Goal: Connect with others: Participate in discussion

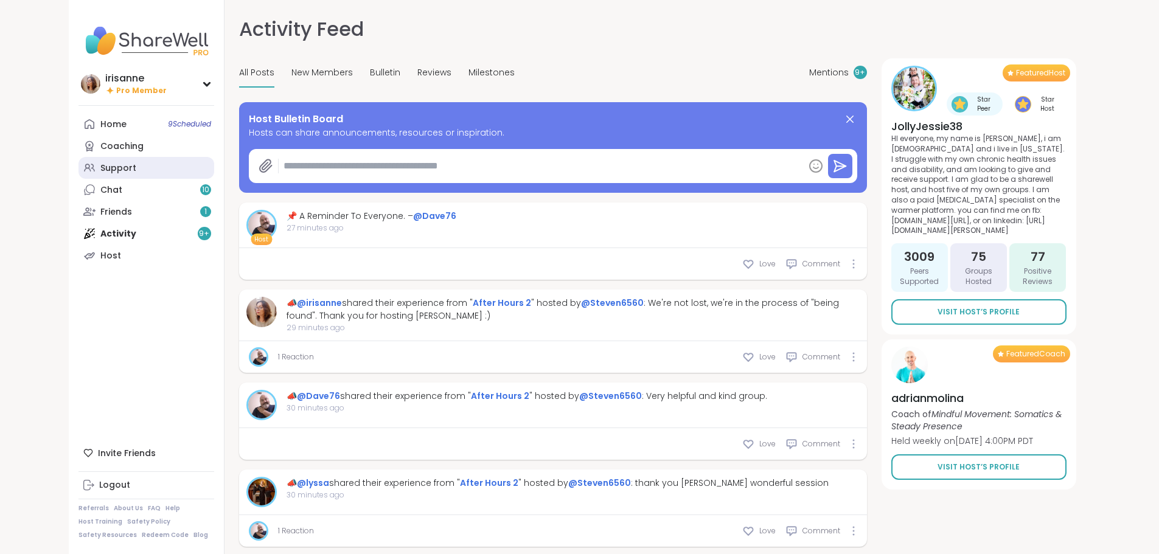
click at [80, 175] on link "Support" at bounding box center [146, 168] width 136 height 22
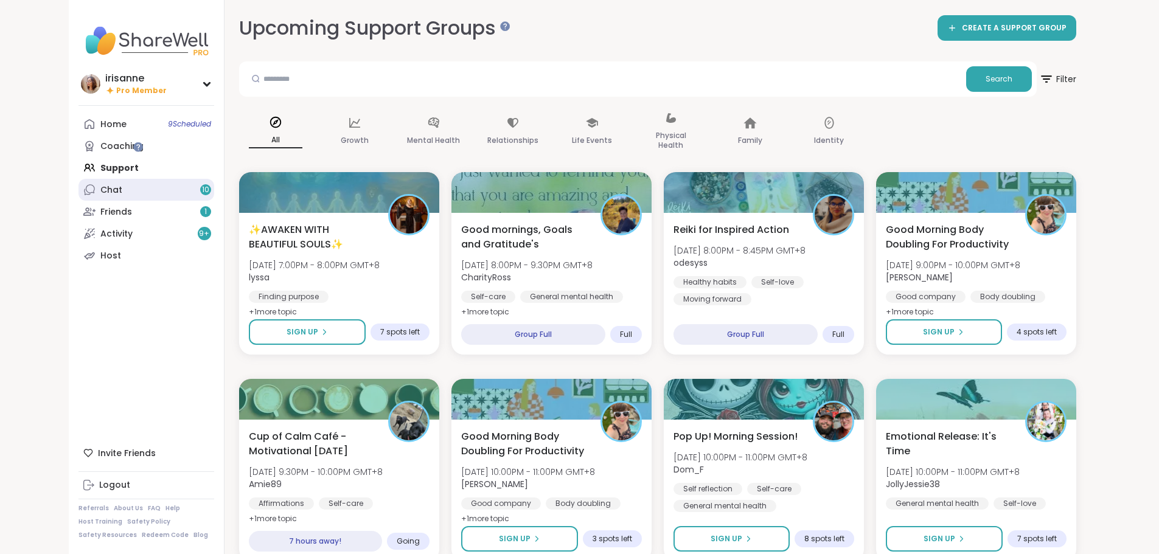
click at [127, 187] on link "Chat 10" at bounding box center [146, 190] width 136 height 22
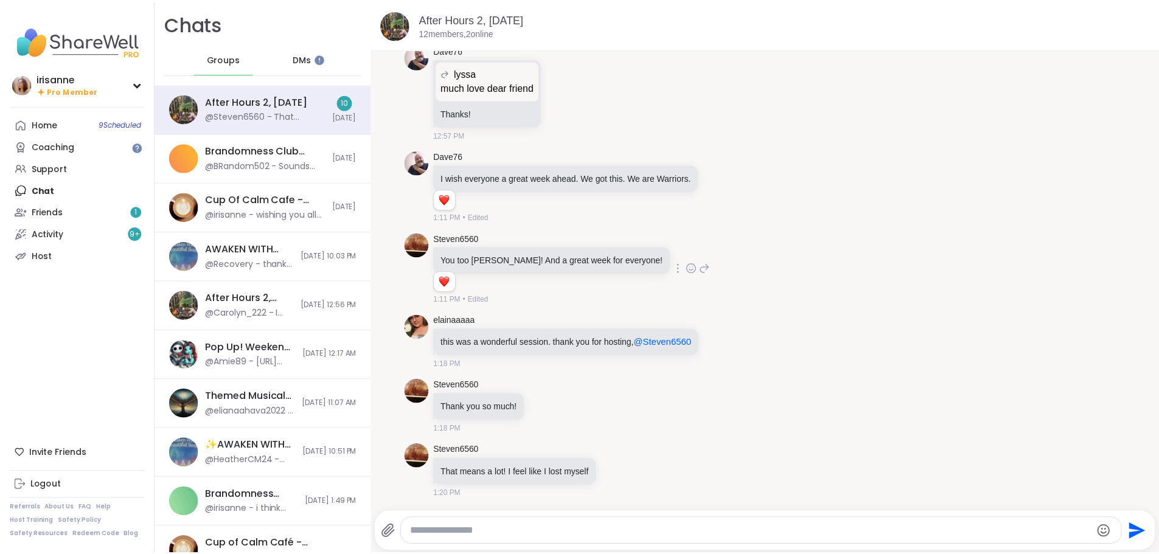
scroll to position [2609, 0]
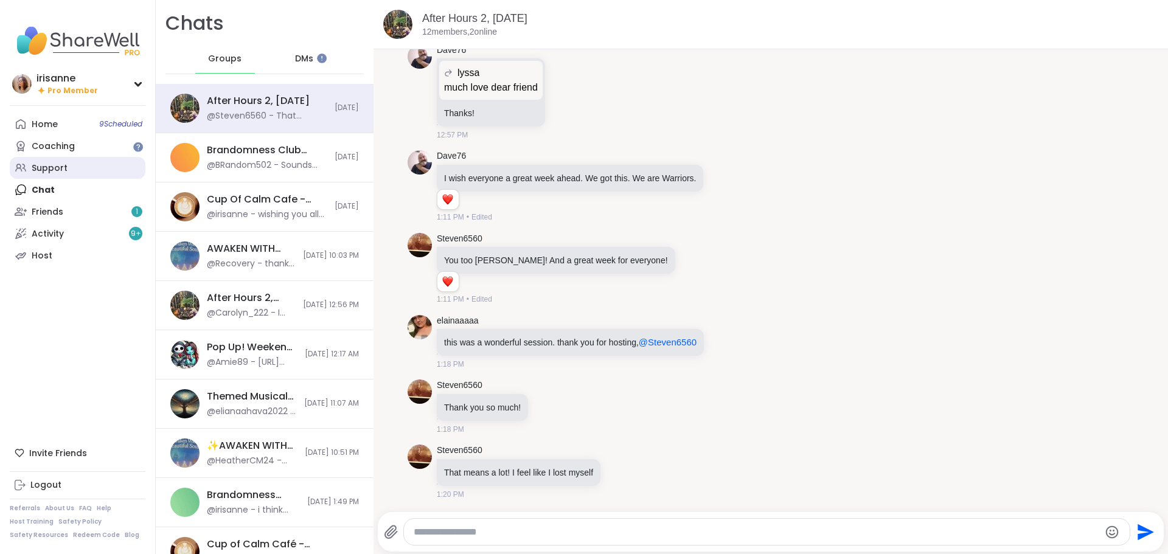
click at [125, 172] on link "Support" at bounding box center [78, 168] width 136 height 22
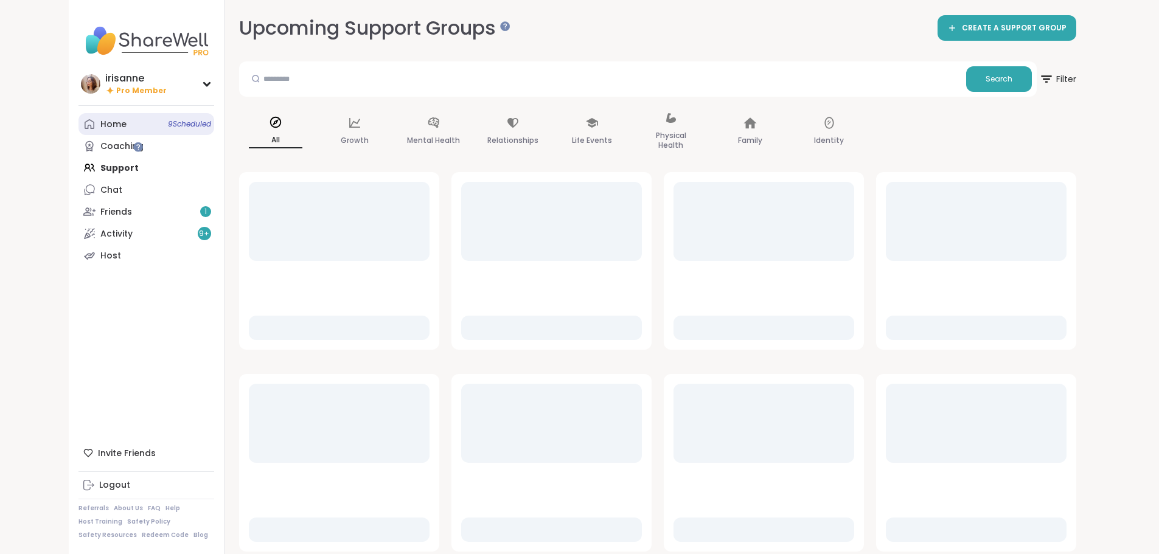
click at [168, 128] on span "9 Scheduled" at bounding box center [189, 124] width 43 height 10
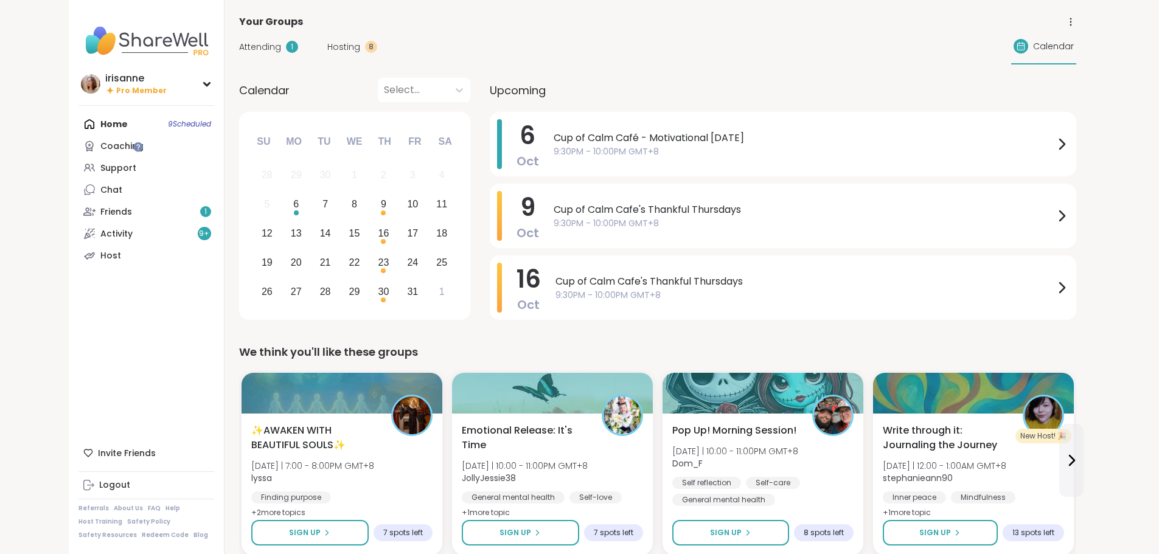
click at [239, 44] on span "Attending" at bounding box center [260, 47] width 42 height 13
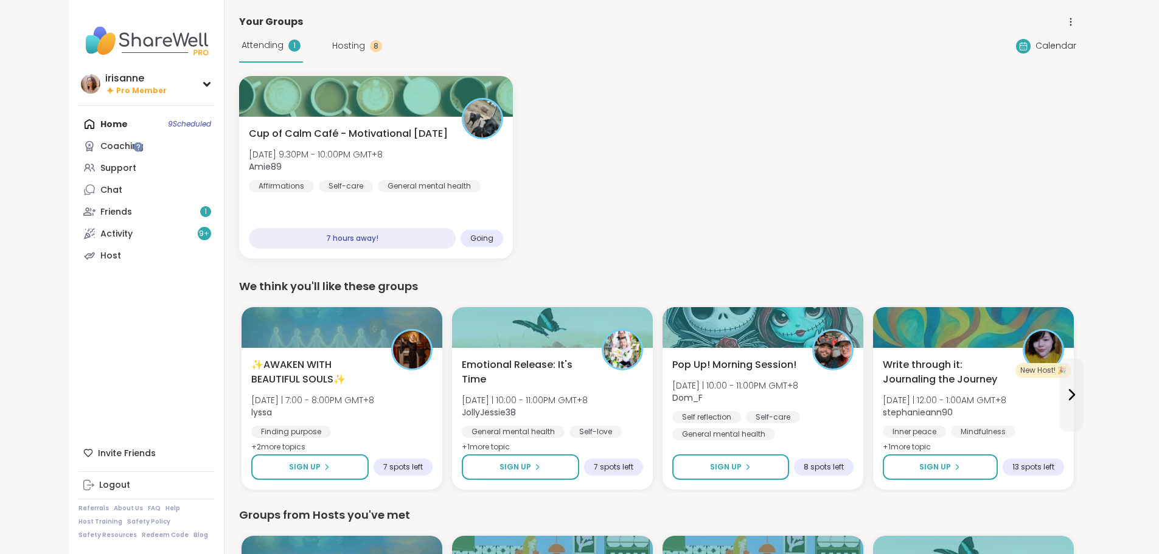
click at [241, 44] on span "Attending" at bounding box center [262, 45] width 42 height 13
